Goal: Information Seeking & Learning: Learn about a topic

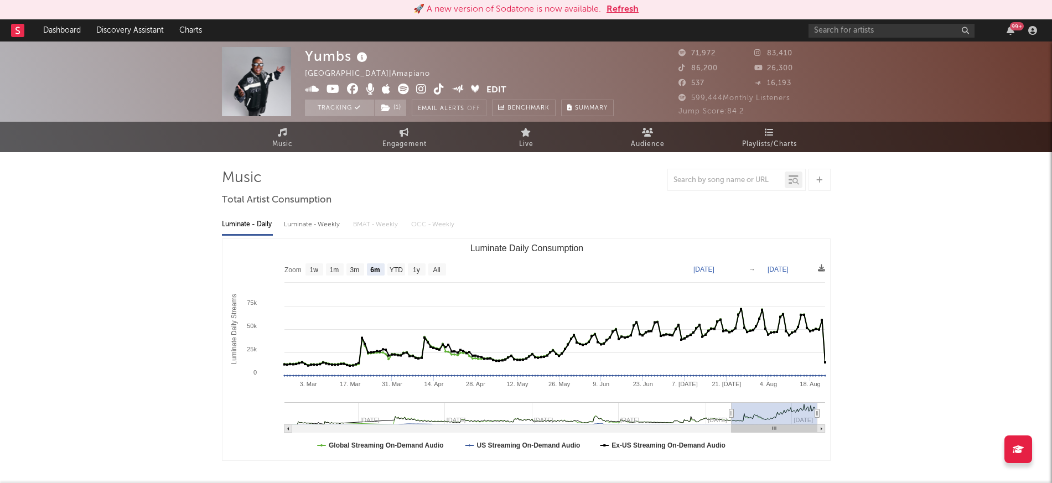
select select "6m"
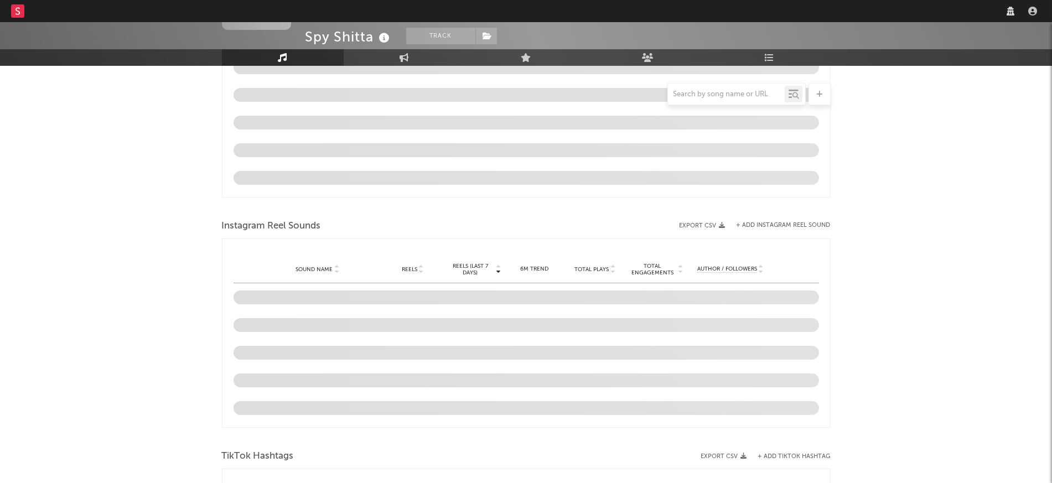
scroll to position [740, 0]
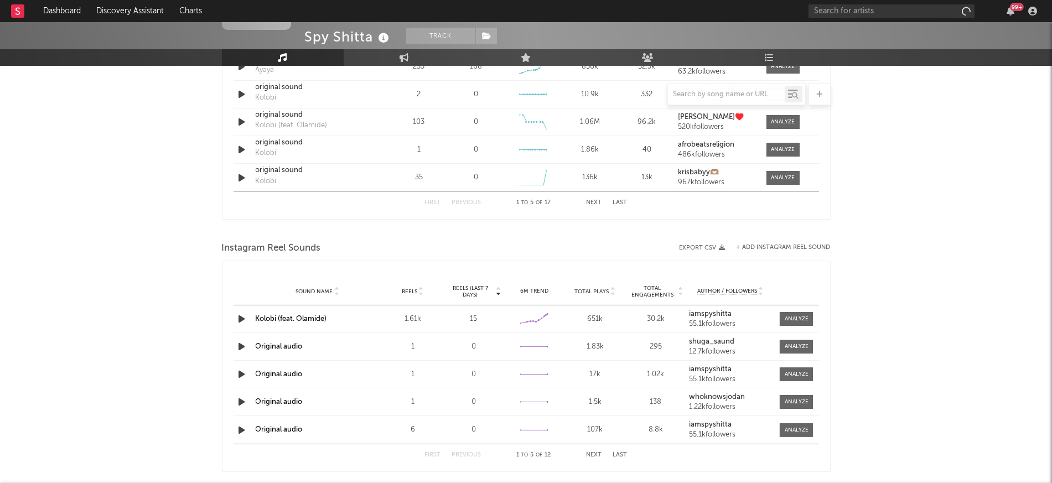
select select "6m"
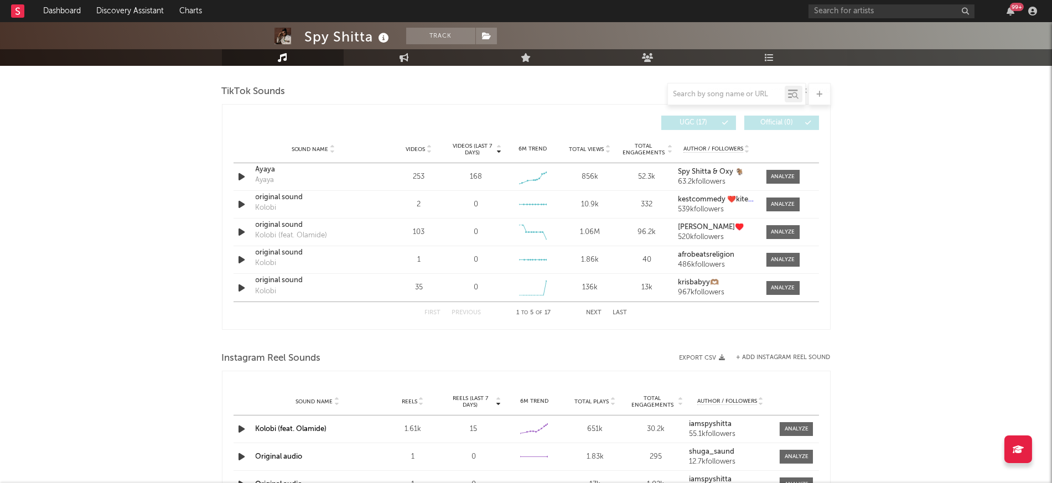
scroll to position [732, 0]
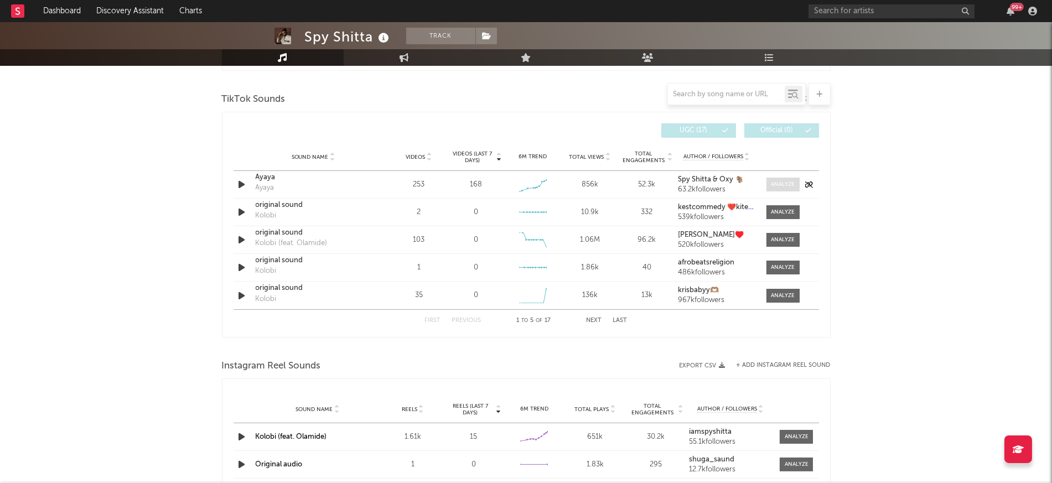
click at [781, 183] on div at bounding box center [783, 184] width 24 height 8
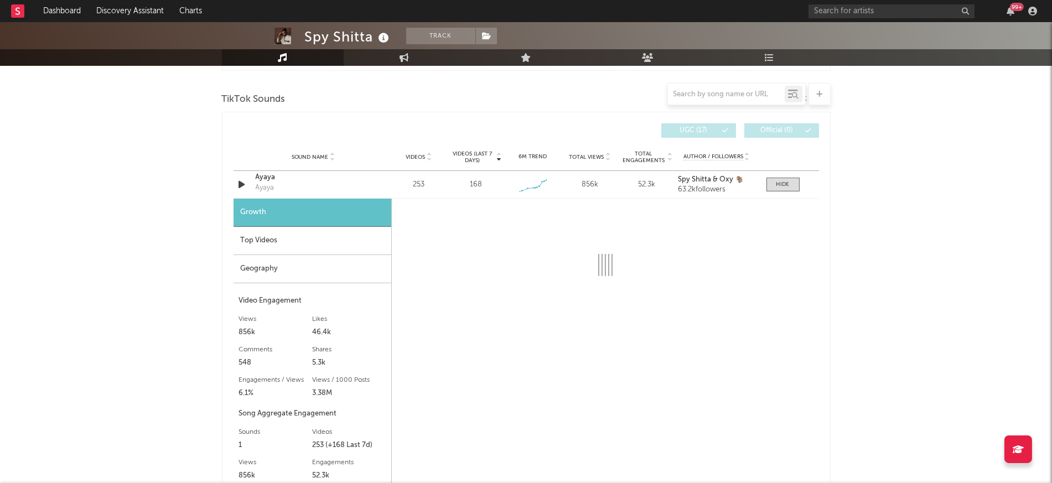
select select "1w"
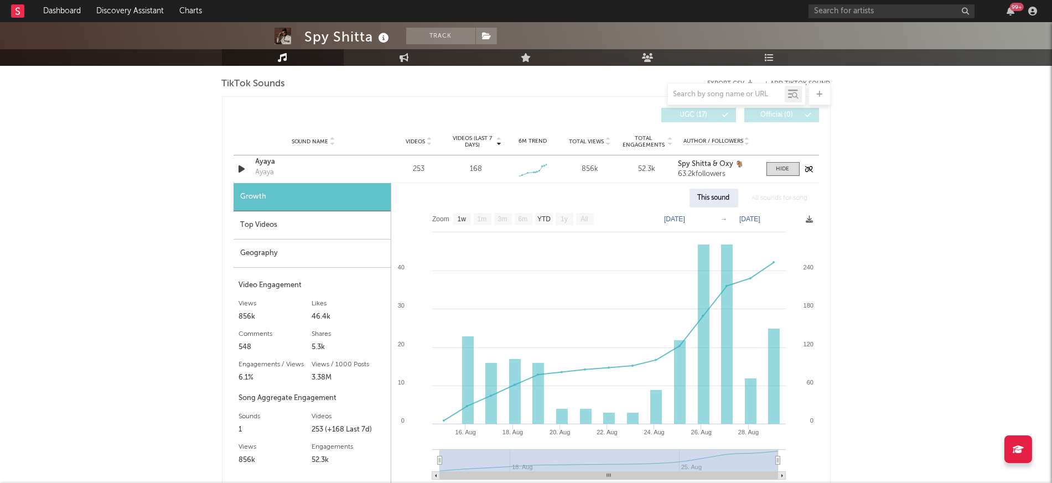
scroll to position [748, 0]
click at [876, 275] on div "Spy Shitta Track Nigeria | Worldwide Edit Track Benchmark Summary 3,195 3,890 1…" at bounding box center [526, 262] width 1052 height 1977
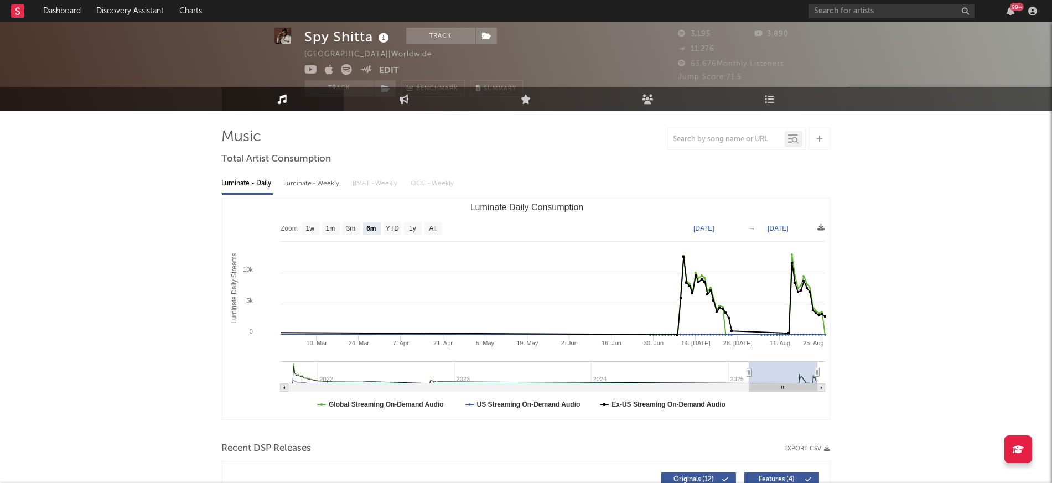
scroll to position [304, 0]
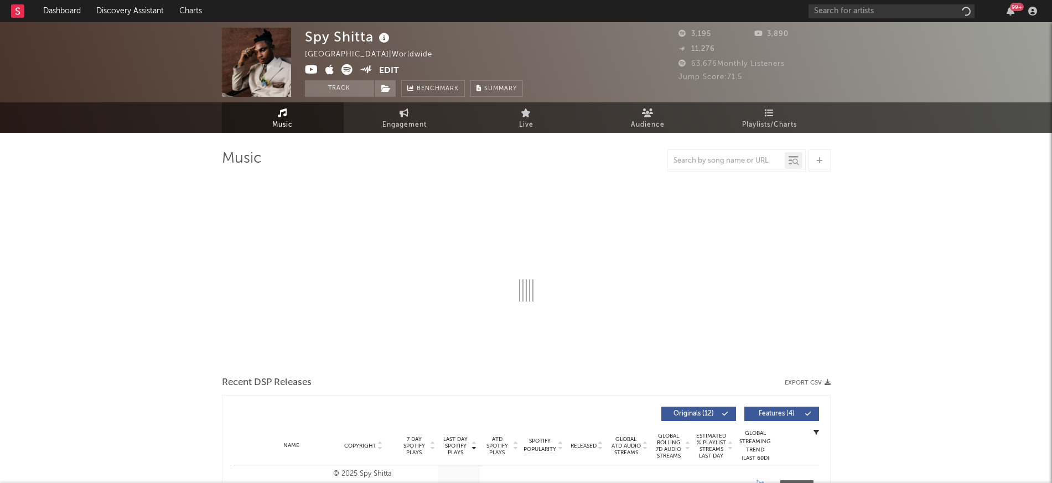
select select "6m"
